Goal: Task Accomplishment & Management: Manage account settings

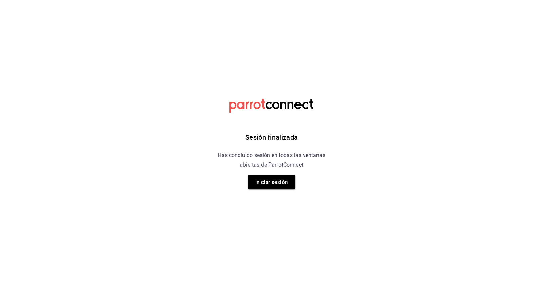
click at [265, 177] on button "Iniciar sesión" at bounding box center [272, 182] width 48 height 14
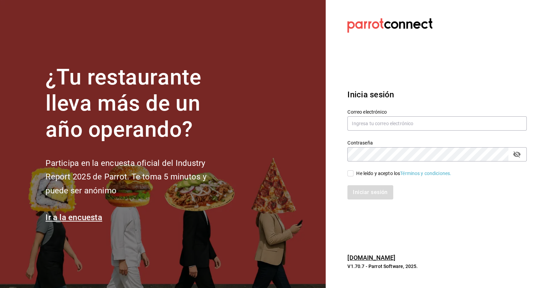
click at [259, 184] on section "¿Tu restaurante lleva más de un año operando? Participa en la encuesta oficial …" at bounding box center [163, 144] width 326 height 288
click at [419, 156] on div "Contraseña Contraseña" at bounding box center [432, 147] width 187 height 30
click at [420, 131] on input "text" at bounding box center [436, 123] width 179 height 14
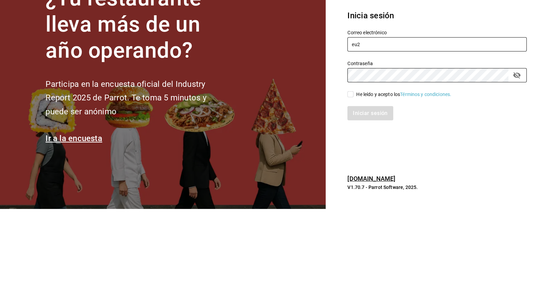
click at [405, 131] on input "eu2" at bounding box center [436, 123] width 179 height 14
type input "eu"
type input "eugene_20011@hotmail.com"
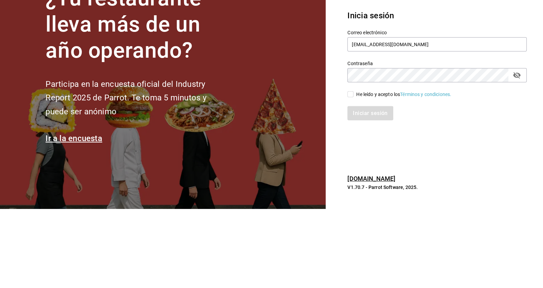
click at [389, 145] on label "Contraseña" at bounding box center [436, 143] width 179 height 5
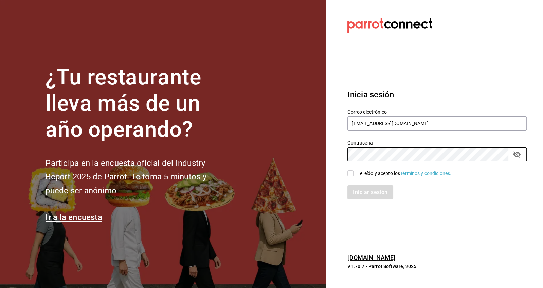
click at [348, 177] on input "He leído y acepto los Términos y condiciones." at bounding box center [350, 173] width 6 height 6
checkbox input "true"
click at [362, 200] on button "Iniciar sesión" at bounding box center [370, 192] width 46 height 14
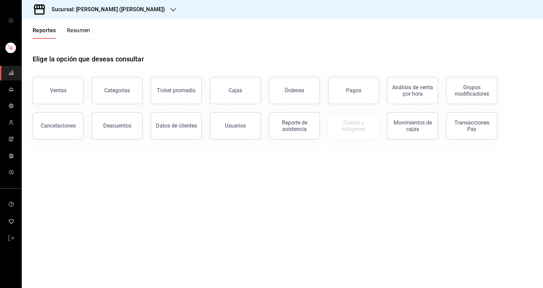
click at [15, 92] on link "mailbox folders" at bounding box center [10, 89] width 21 height 15
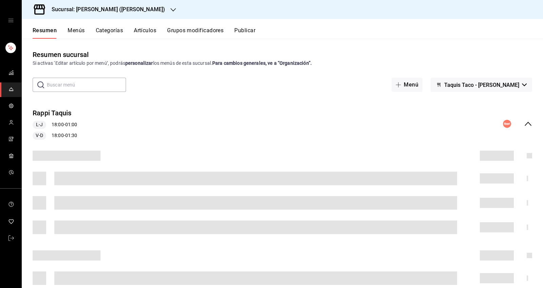
click at [142, 29] on button "Artículos" at bounding box center [145, 33] width 22 height 12
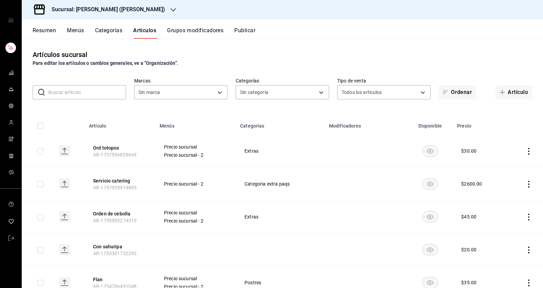
click at [107, 32] on button "Categorías" at bounding box center [108, 33] width 27 height 12
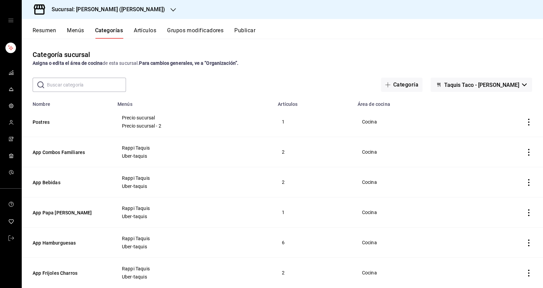
click at [148, 31] on button "Artículos" at bounding box center [145, 33] width 22 height 12
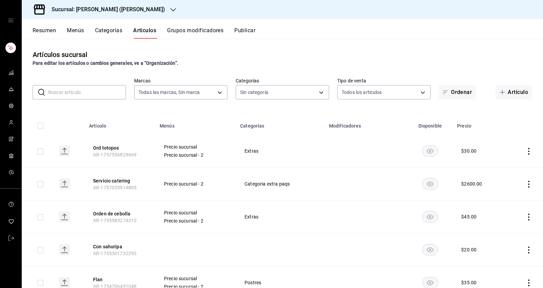
type input "fc2052c3-8bb7-4b57-9d07-3a444f2668e7"
type input "ff25ef08-f283-4257-a17d-cb349f8e5863,6cfd4a00-f59e-485b-acc6-220c36ec48ab,e8fcc…"
click at [103, 182] on button "Servicio catering" at bounding box center [120, 181] width 54 height 7
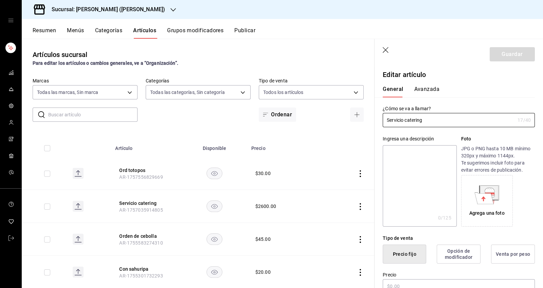
type input "$2600.00"
radio input "false"
radio input "true"
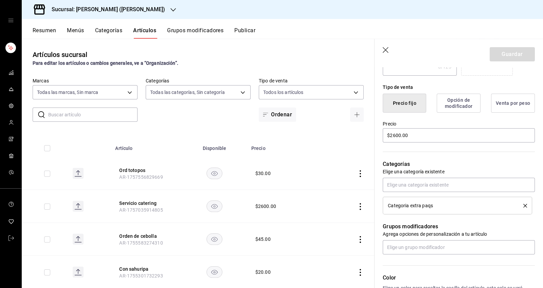
scroll to position [237, 0]
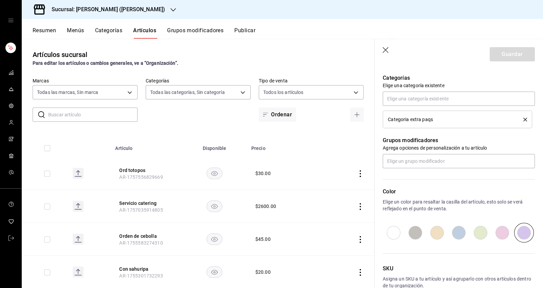
click at [107, 29] on button "Categorías" at bounding box center [108, 33] width 27 height 12
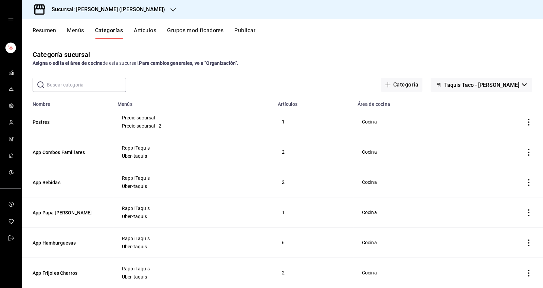
click at [154, 35] on button "Artículos" at bounding box center [145, 33] width 22 height 12
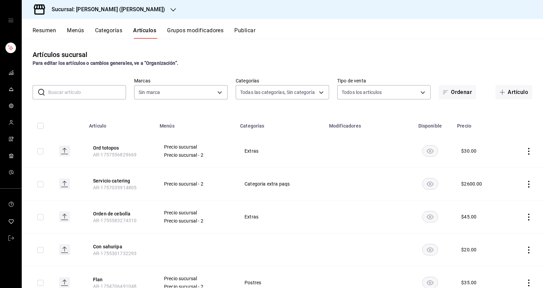
click at [80, 32] on button "Menús" at bounding box center [75, 33] width 17 height 12
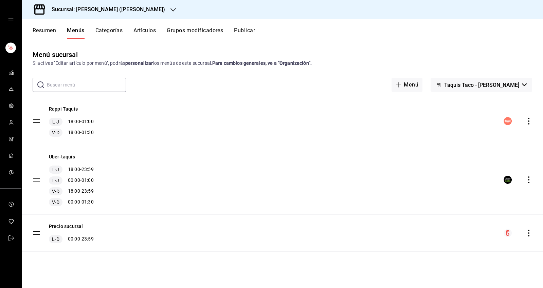
click at [69, 227] on button "Precio sucursal" at bounding box center [66, 226] width 34 height 7
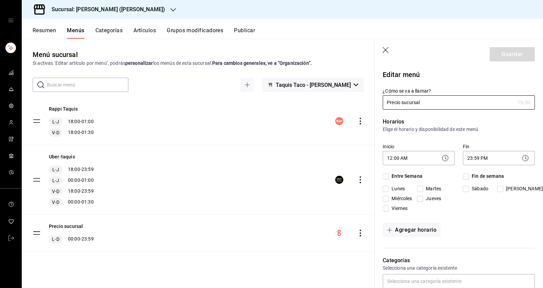
checkbox input "true"
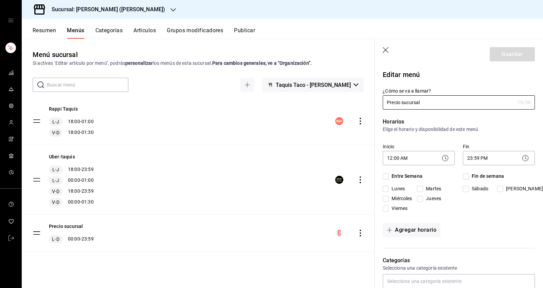
checkbox input "true"
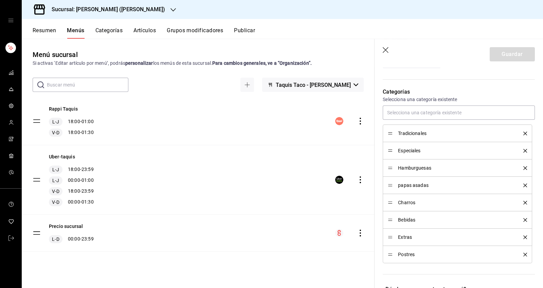
scroll to position [170, 0]
click at [480, 113] on input "text" at bounding box center [459, 112] width 152 height 14
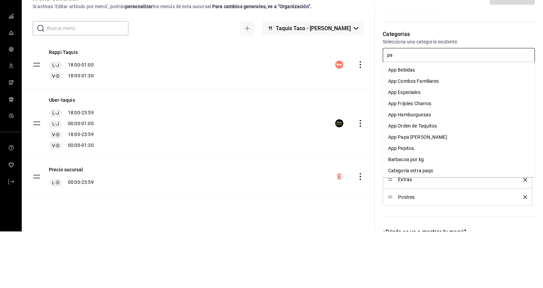
type input "paq"
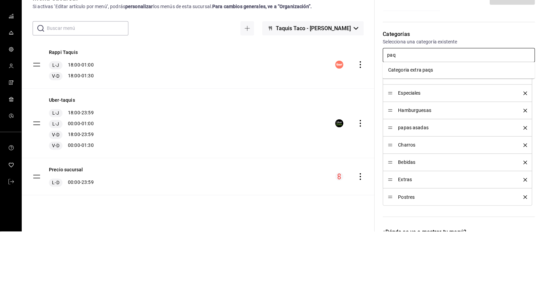
click at [465, 125] on li "Categoria extra paqs" at bounding box center [459, 126] width 152 height 11
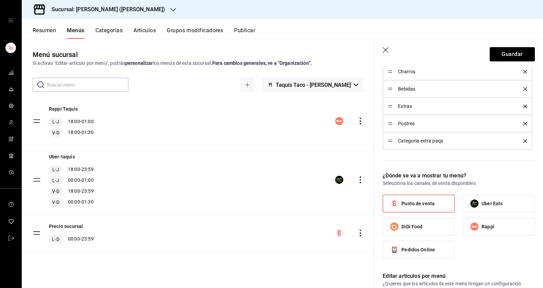
scroll to position [292, 0]
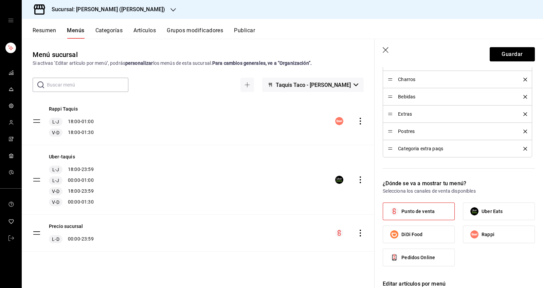
click at [512, 55] on button "Guardar" at bounding box center [511, 54] width 45 height 14
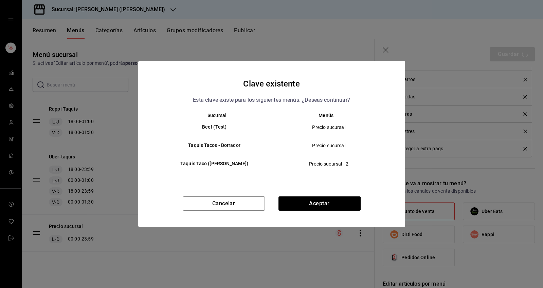
click at [338, 205] on button "Aceptar" at bounding box center [319, 204] width 82 height 14
